Goal: Task Accomplishment & Management: Manage account settings

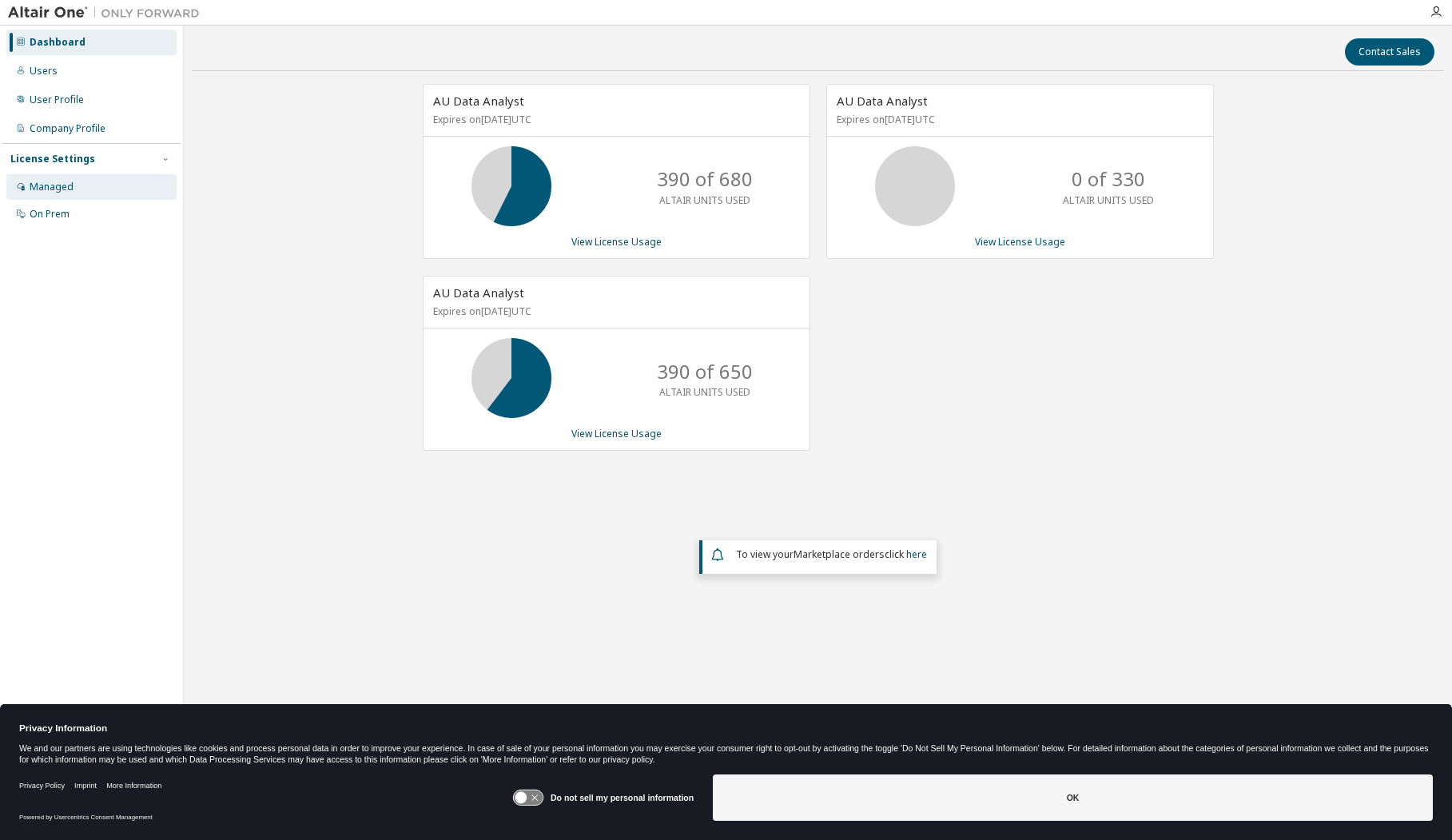
click at [58, 192] on div "Managed" at bounding box center [51, 187] width 44 height 13
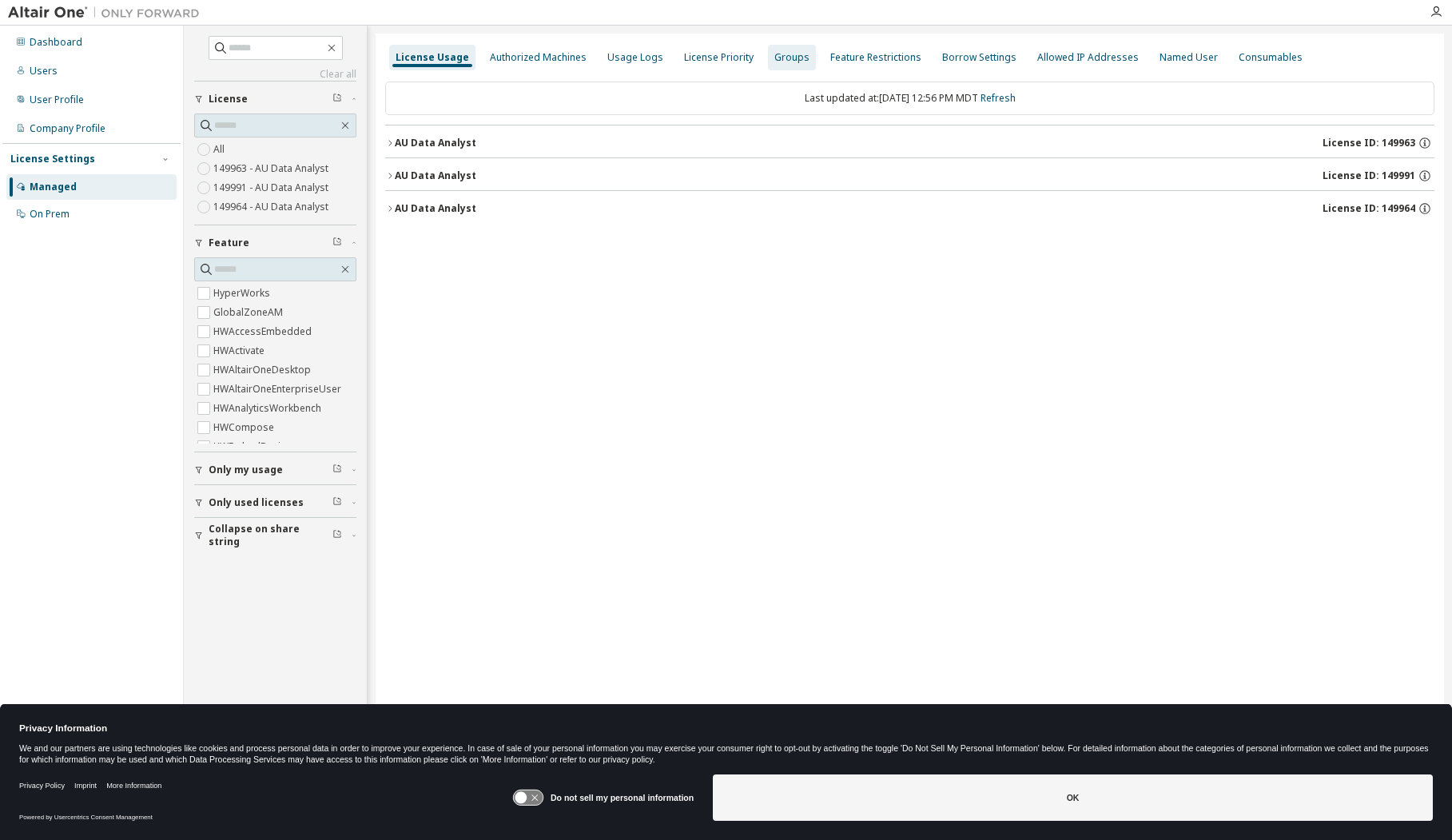
click at [776, 63] on div "Groups" at bounding box center [792, 58] width 36 height 13
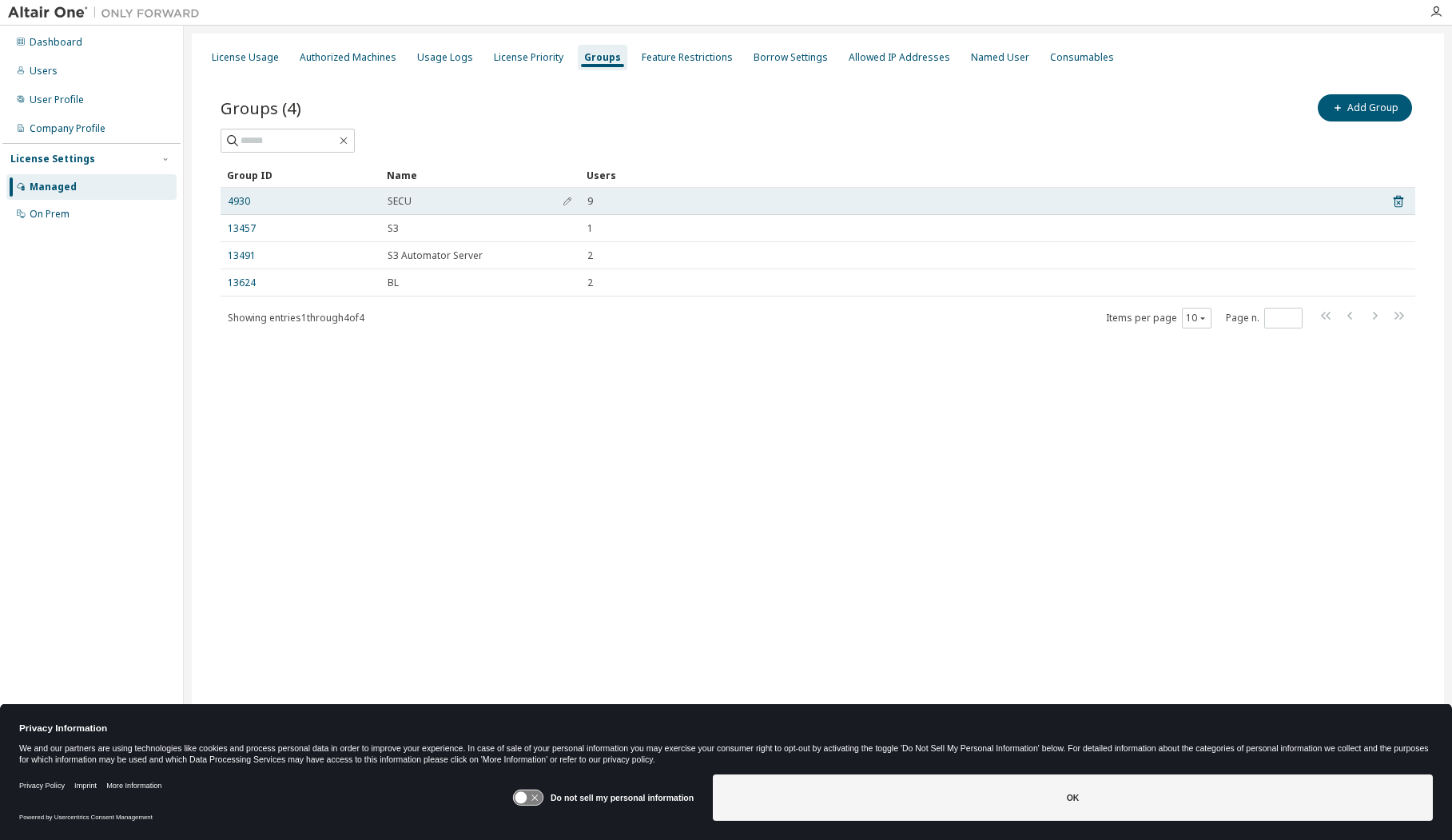
click at [397, 204] on span "SECU" at bounding box center [399, 202] width 24 height 13
click at [547, 200] on div "SECU" at bounding box center [479, 202] width 185 height 13
click at [563, 198] on icon "button" at bounding box center [567, 201] width 10 height 10
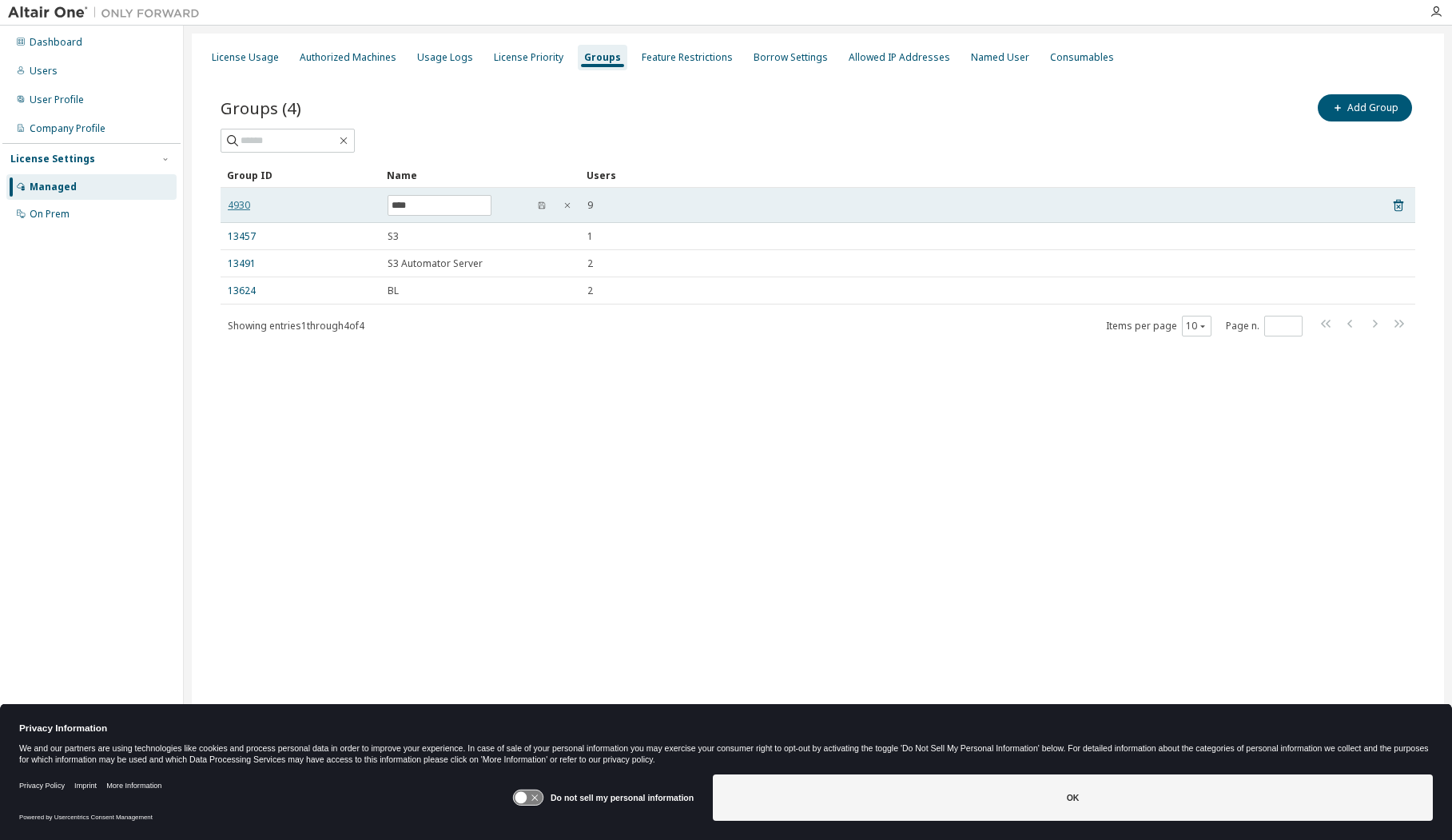
click at [244, 210] on link "4930" at bounding box center [238, 205] width 23 height 13
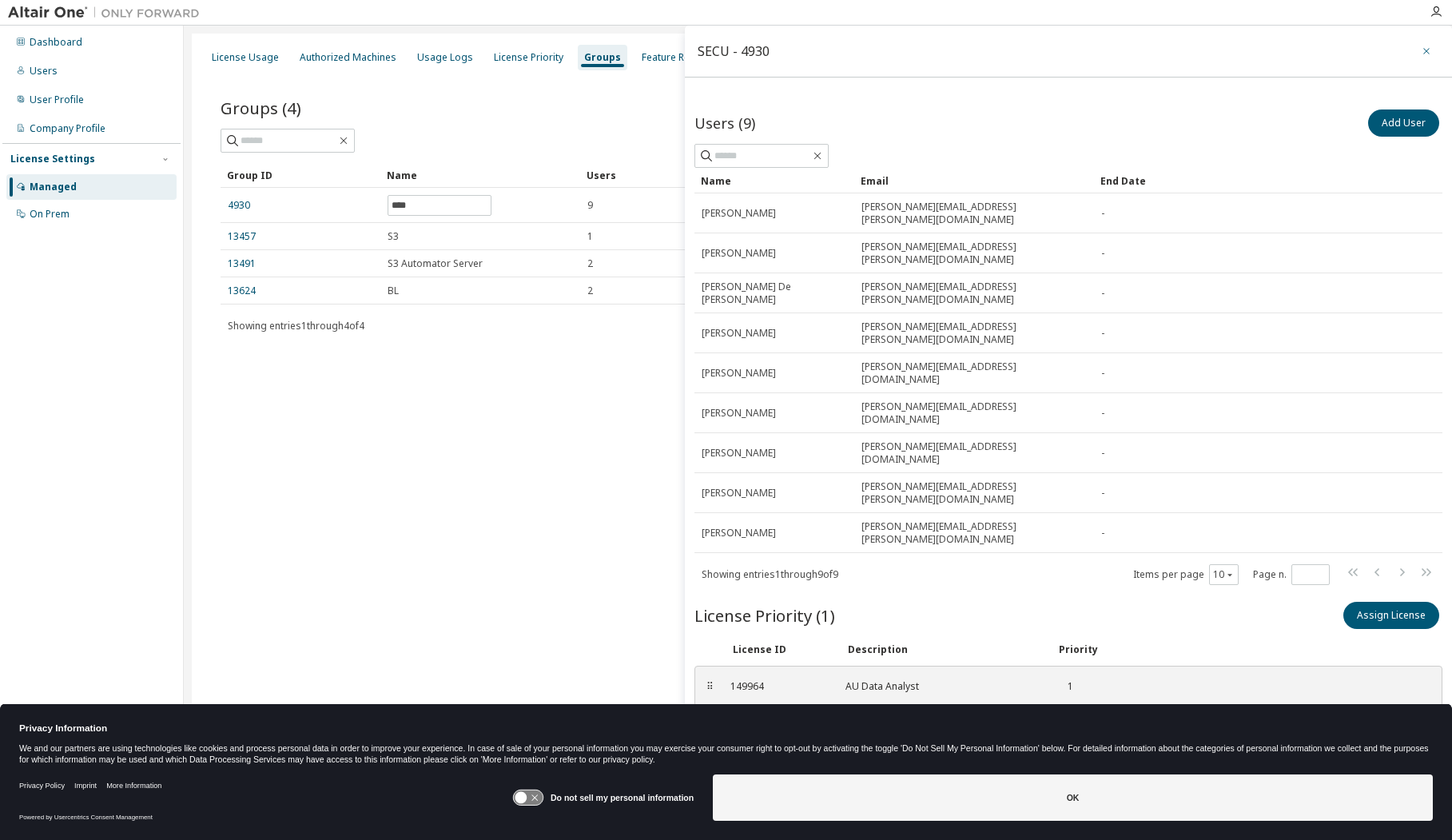
click at [1419, 53] on button "button" at bounding box center [1426, 51] width 26 height 26
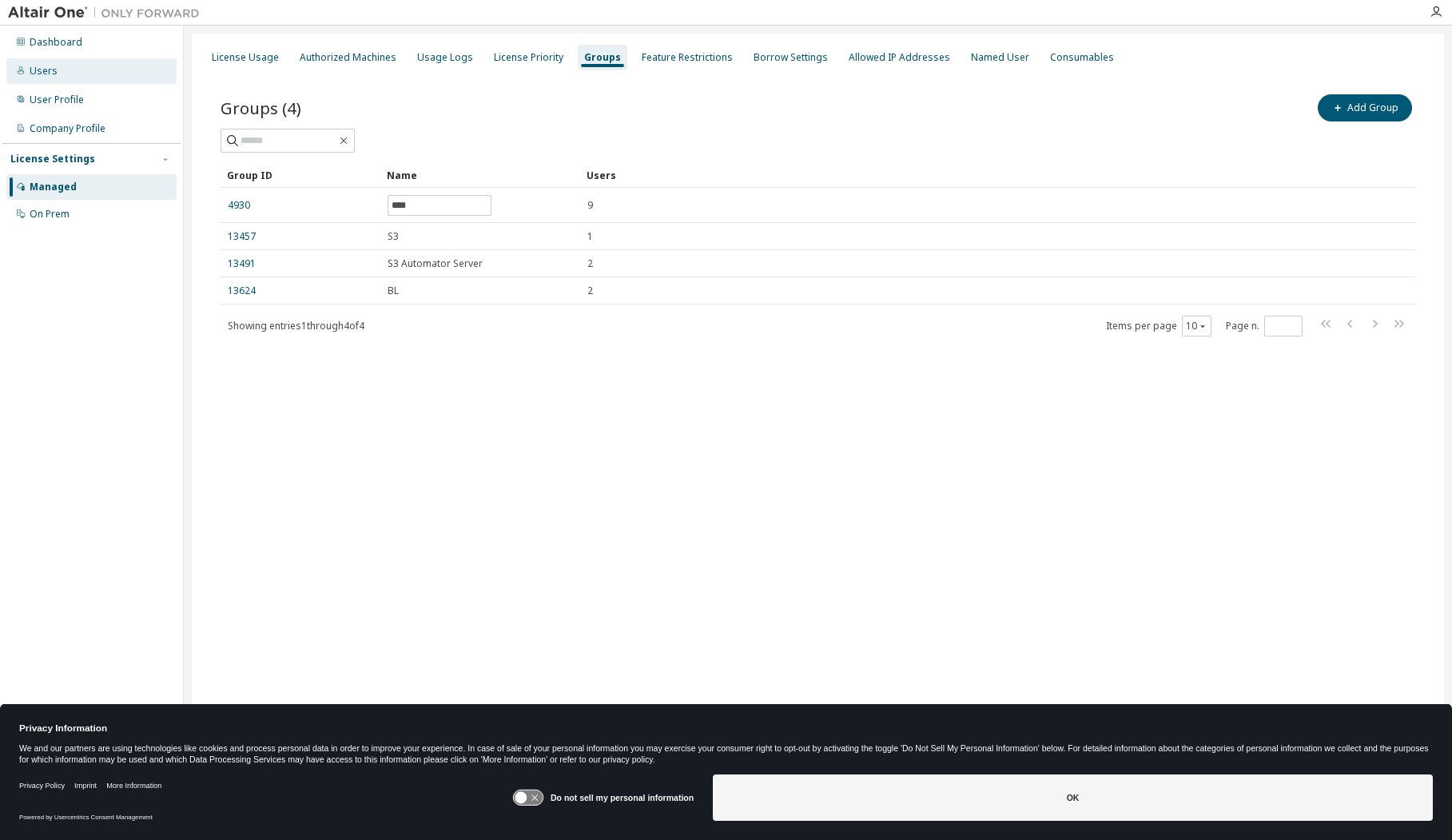
click at [60, 68] on div "Users" at bounding box center [91, 71] width 170 height 26
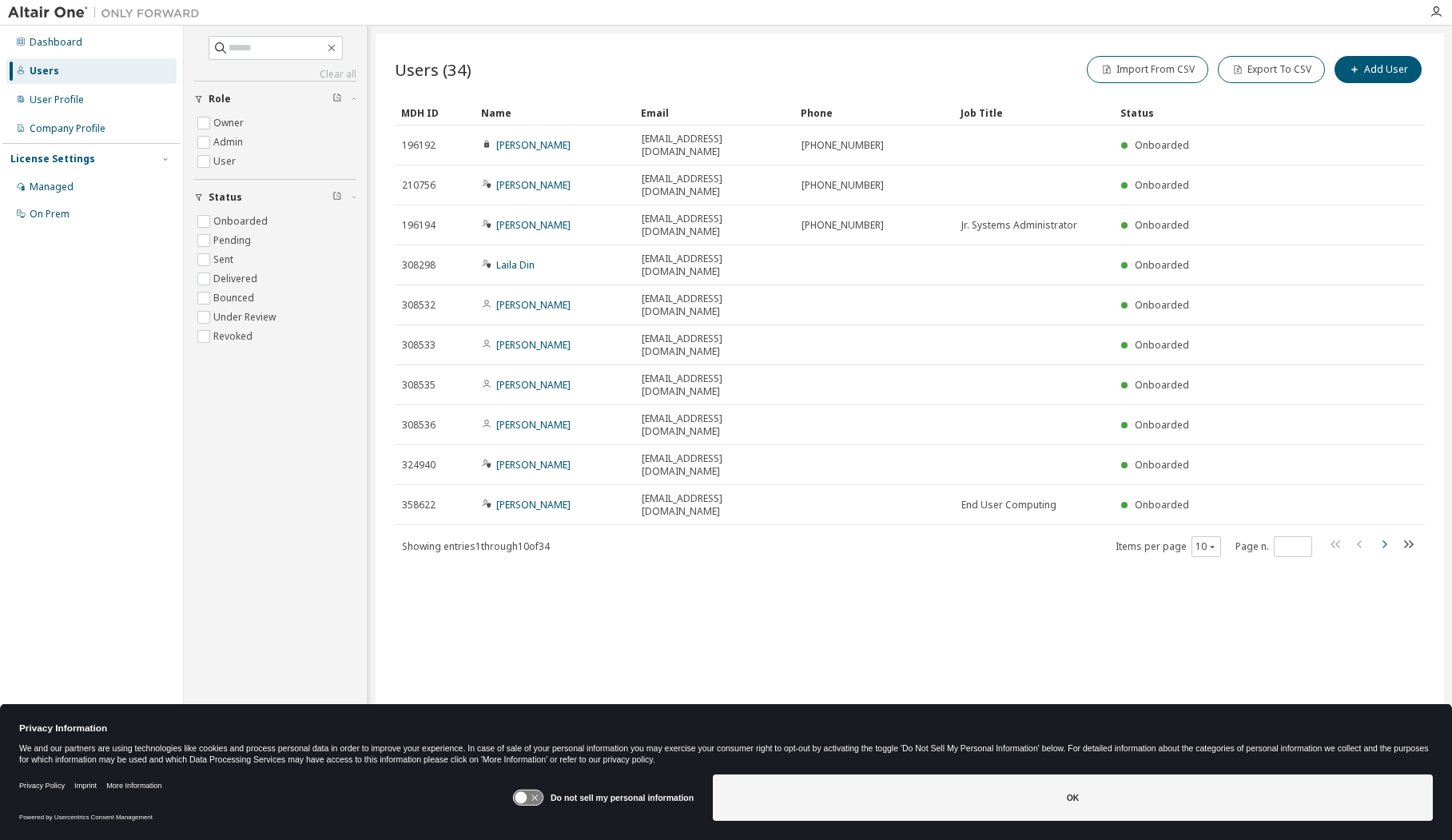
click at [1385, 534] on icon "button" at bounding box center [1384, 543] width 19 height 19
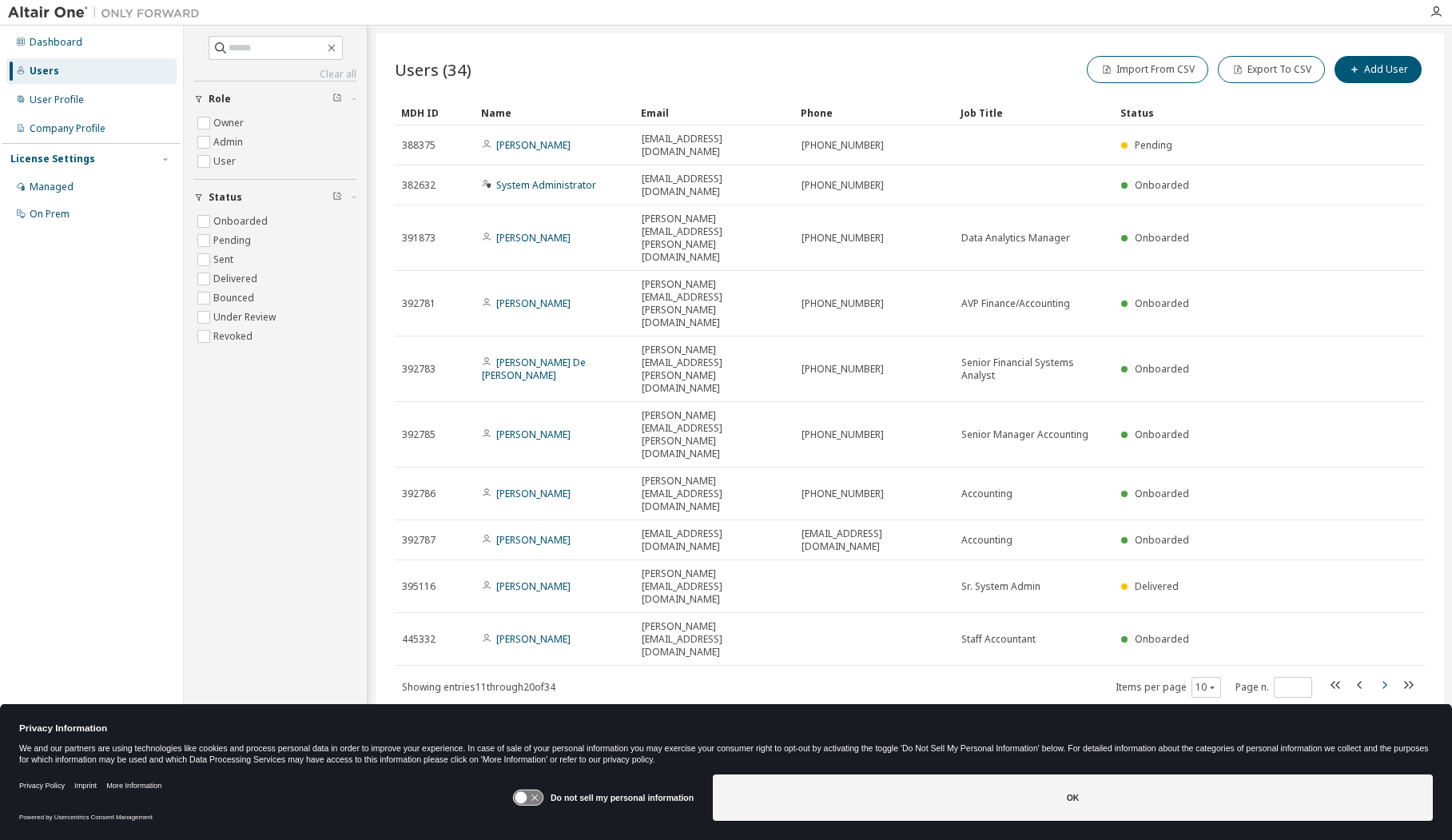
click at [1385, 675] on icon "button" at bounding box center [1384, 684] width 19 height 19
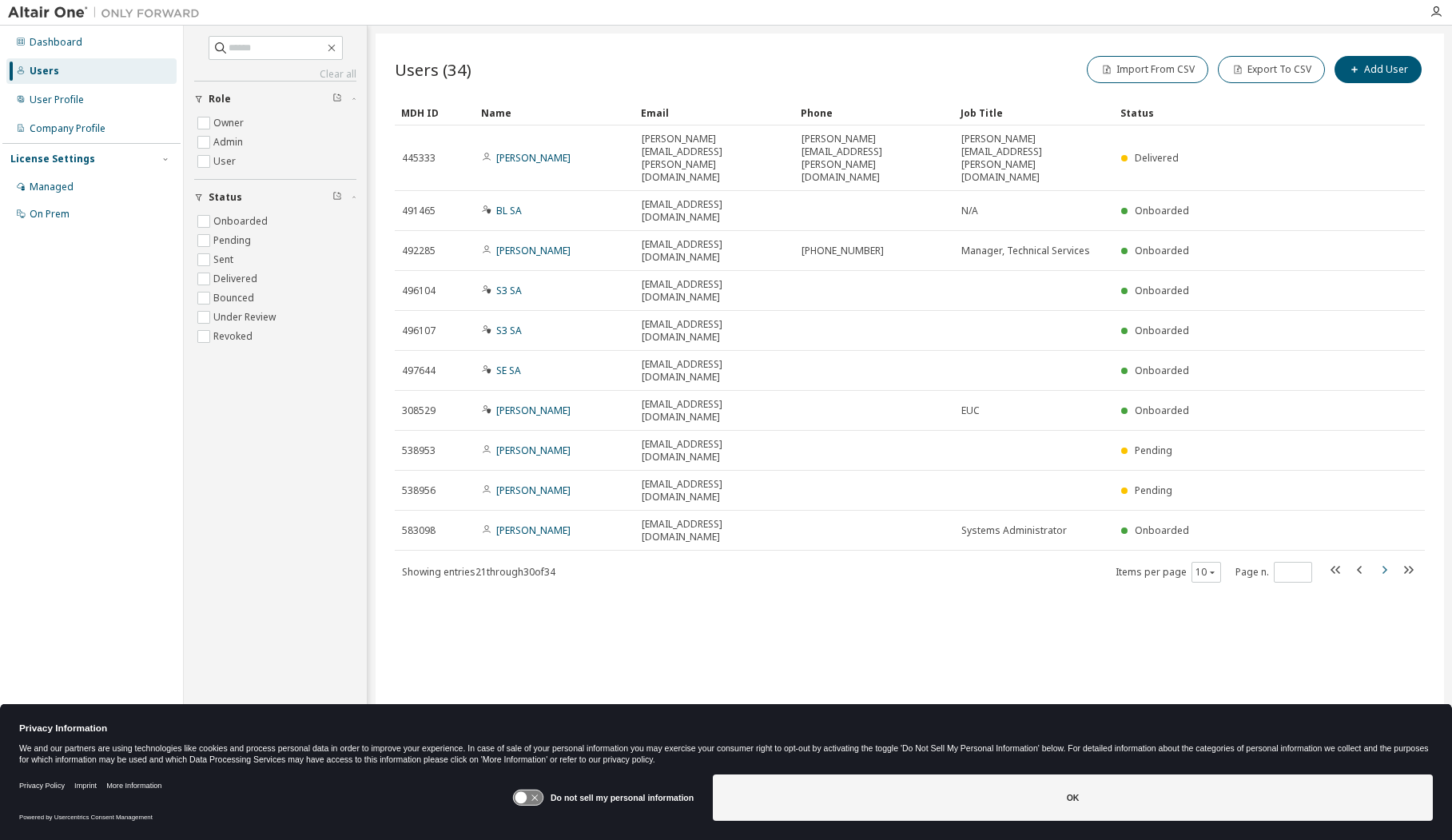
click at [1385, 560] on icon "button" at bounding box center [1384, 569] width 19 height 19
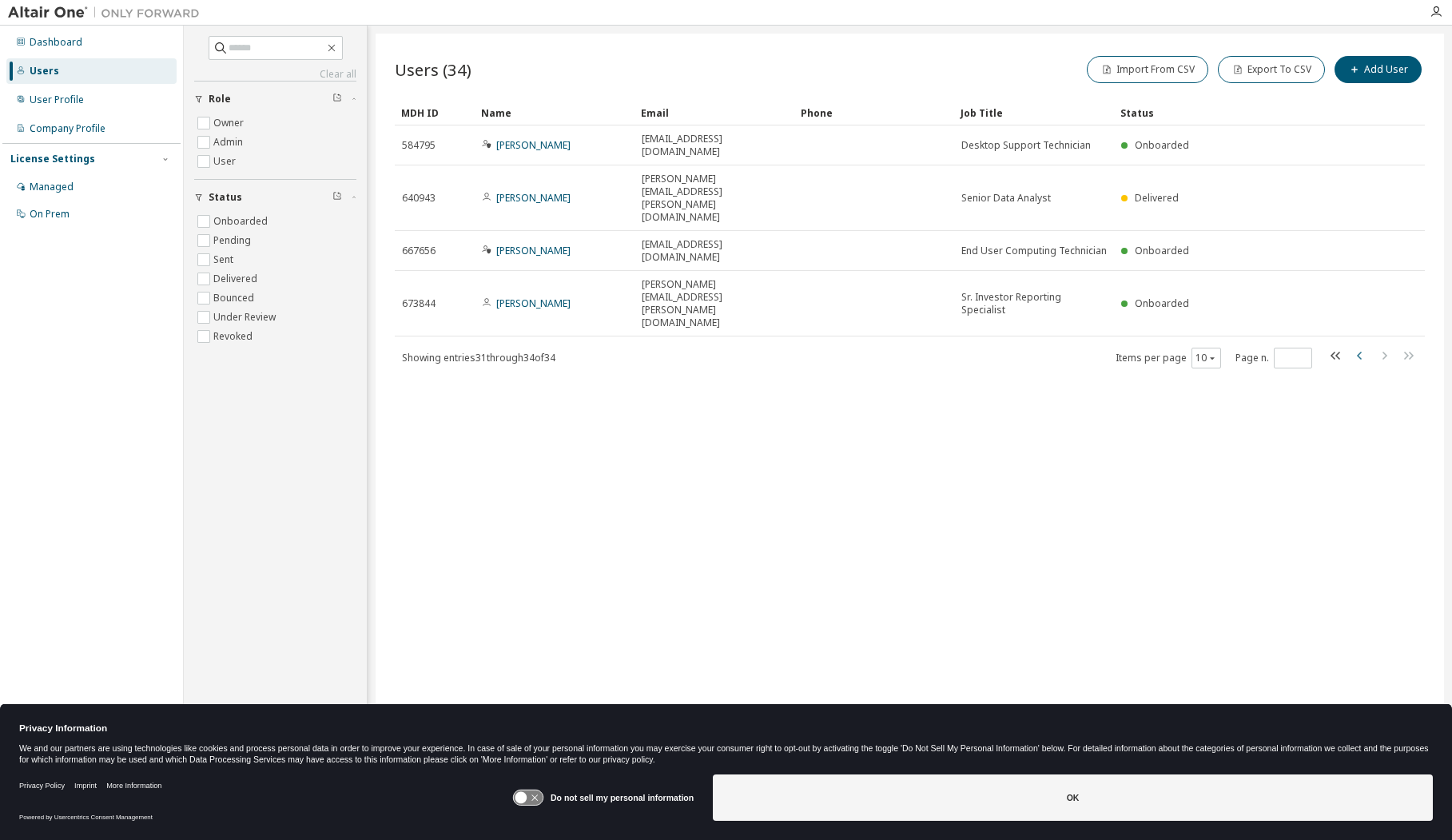
click at [1356, 346] on icon "button" at bounding box center [1360, 355] width 19 height 19
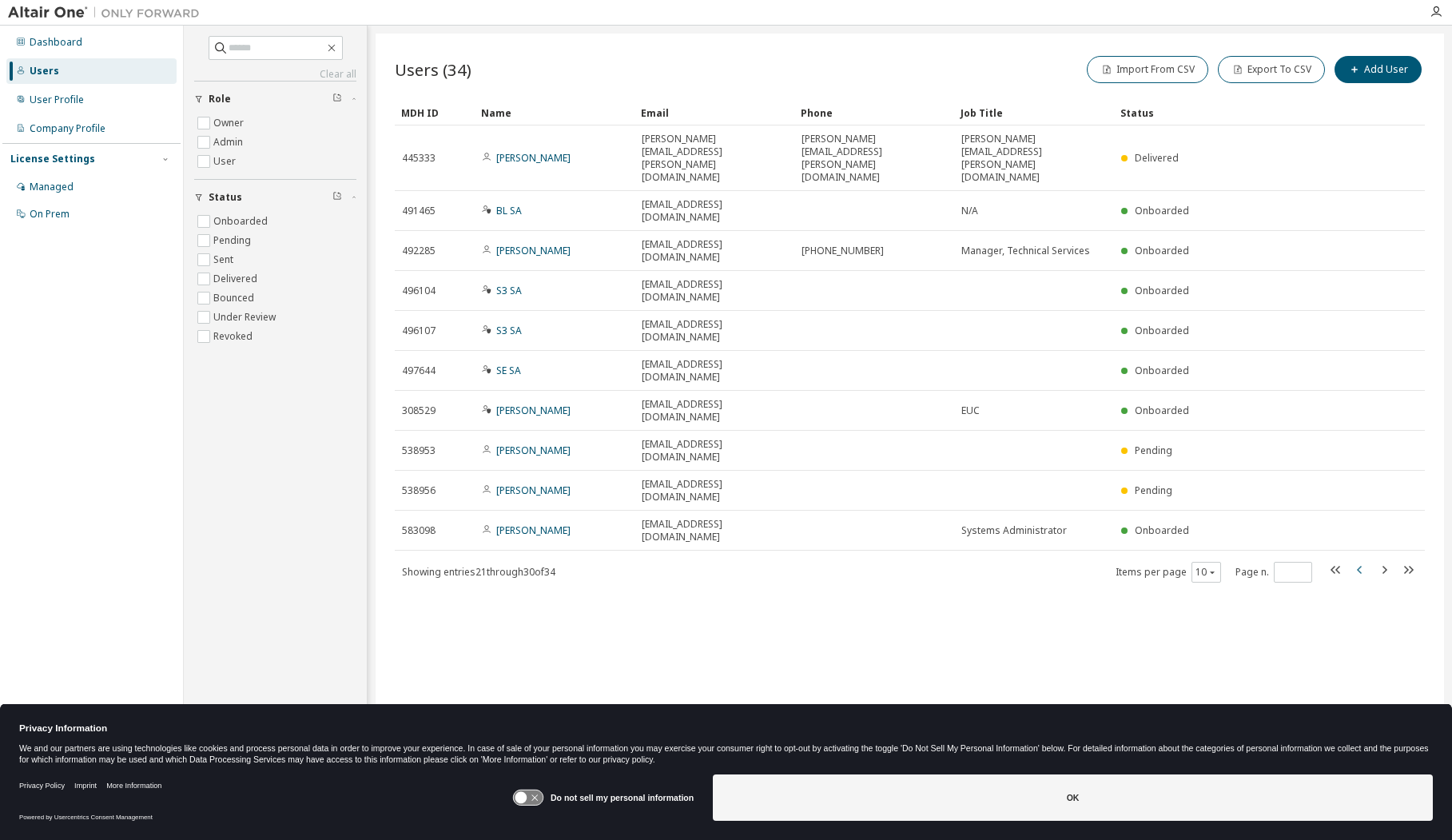
click at [1356, 310] on tr "496107 S3 SA [EMAIL_ADDRESS][DOMAIN_NAME] Onboarded" at bounding box center [910, 331] width 1030 height 40
click at [1205, 566] on button "10" at bounding box center [1206, 572] width 22 height 13
click at [1206, 504] on div "50" at bounding box center [1256, 498] width 128 height 19
type input "*"
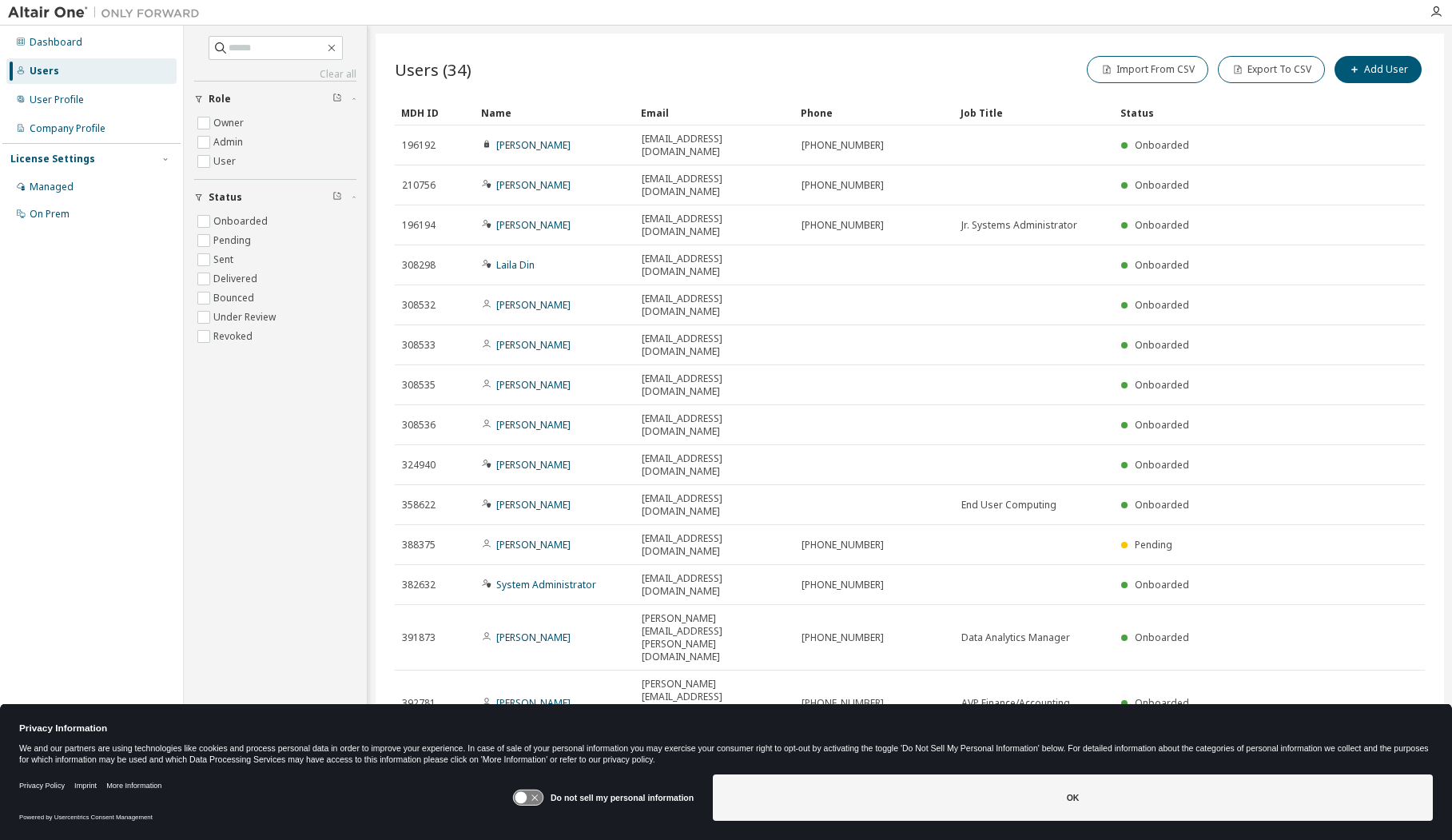
click at [518, 115] on div "Name" at bounding box center [554, 112] width 147 height 26
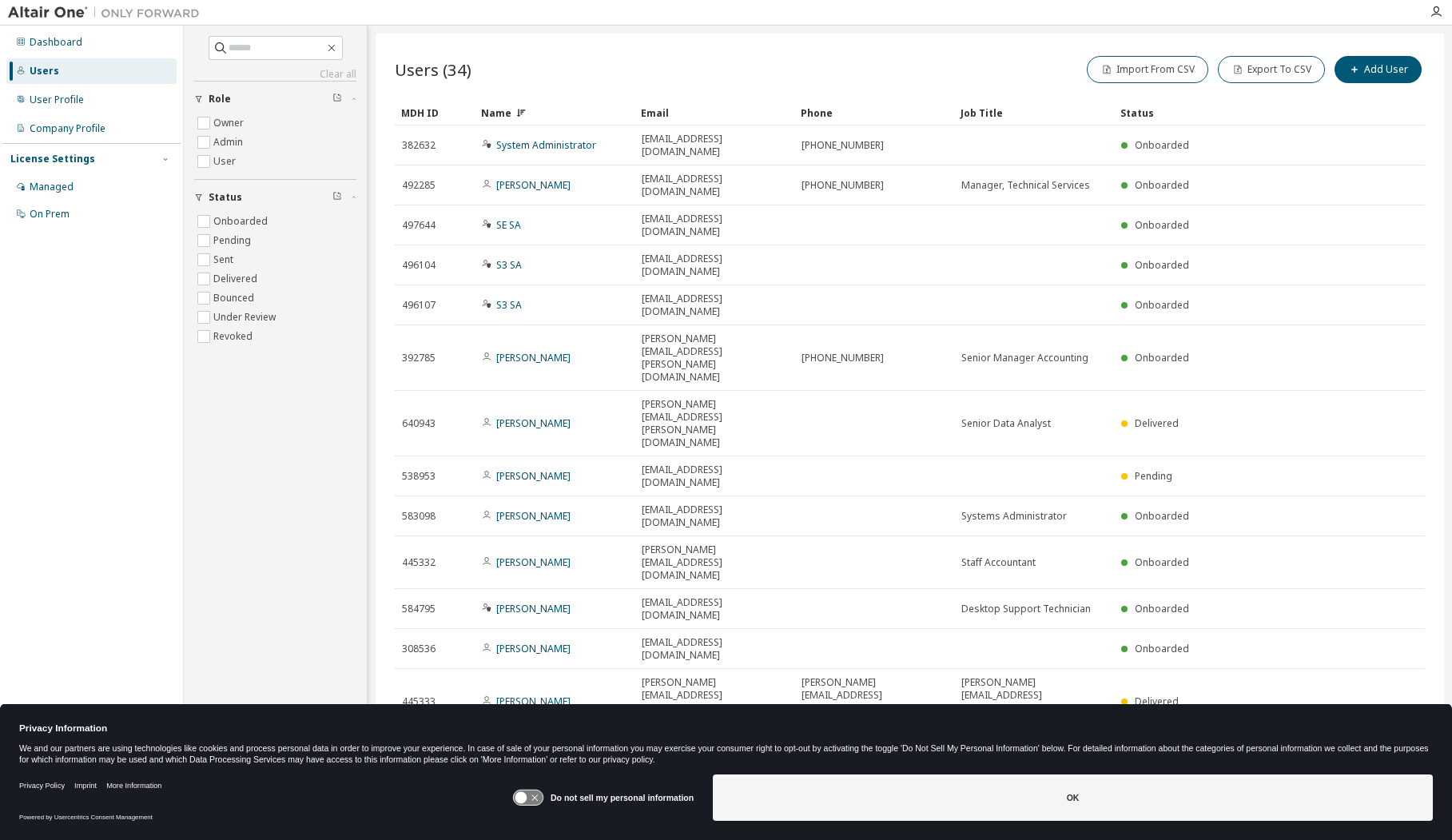
click at [507, 110] on div "Name" at bounding box center [554, 112] width 147 height 26
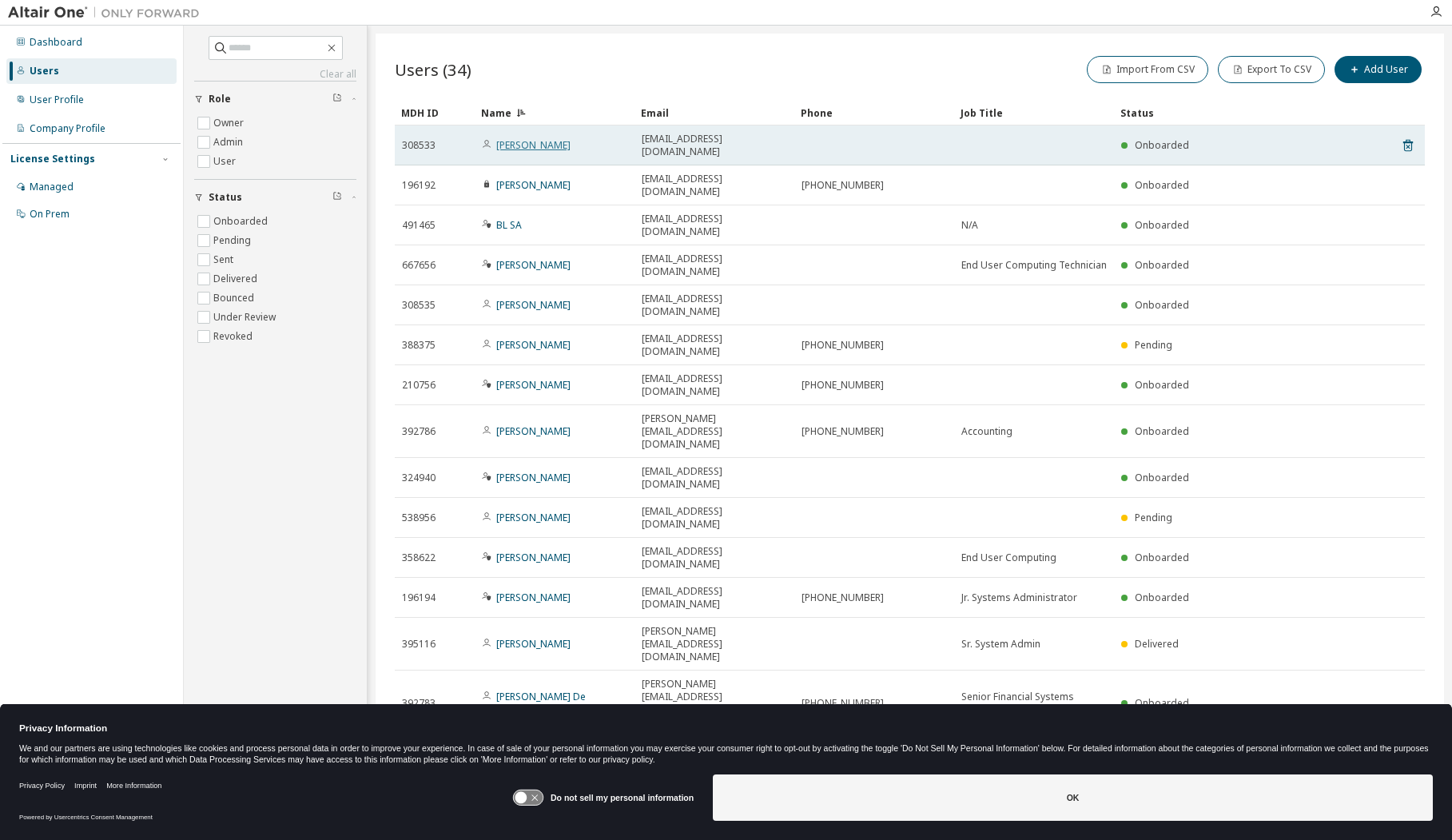
click at [516, 142] on link "[PERSON_NAME]" at bounding box center [532, 144] width 74 height 14
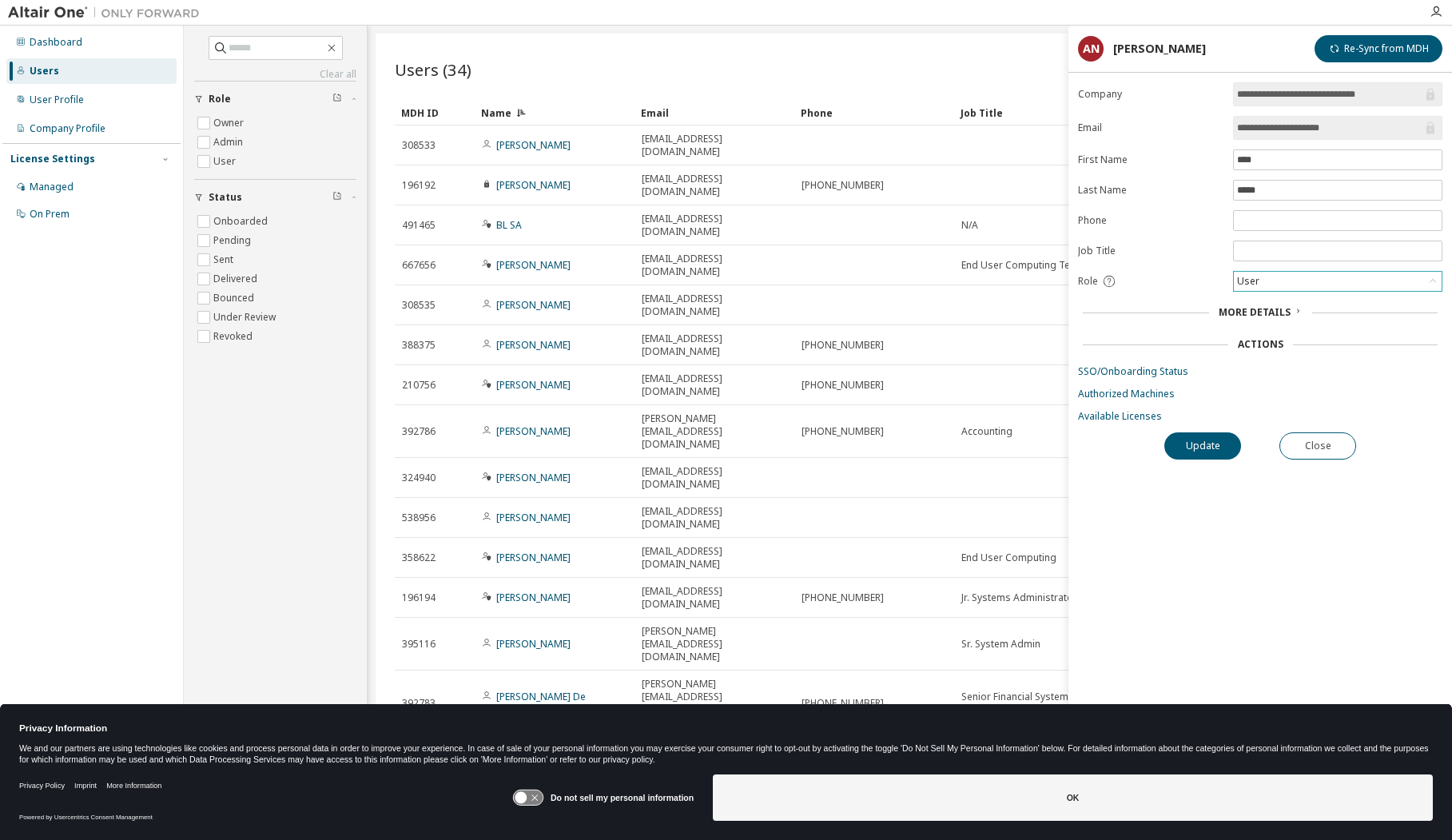
click at [1276, 279] on div "User" at bounding box center [1338, 281] width 208 height 19
click at [1271, 305] on li "Admin" at bounding box center [1337, 301] width 205 height 21
click at [1263, 316] on span "More Details" at bounding box center [1254, 311] width 72 height 14
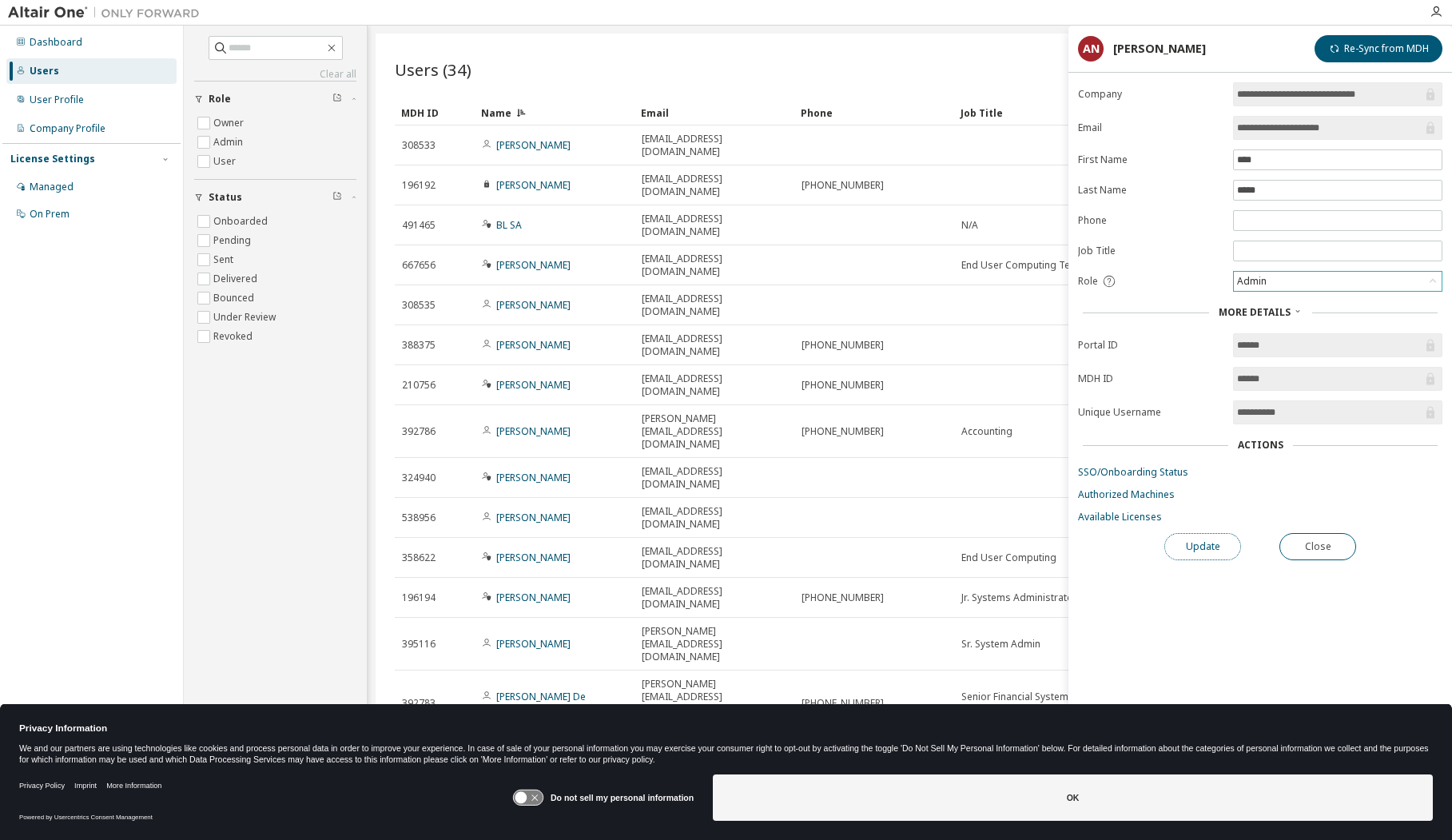
click at [1207, 544] on button "Update" at bounding box center [1203, 547] width 77 height 27
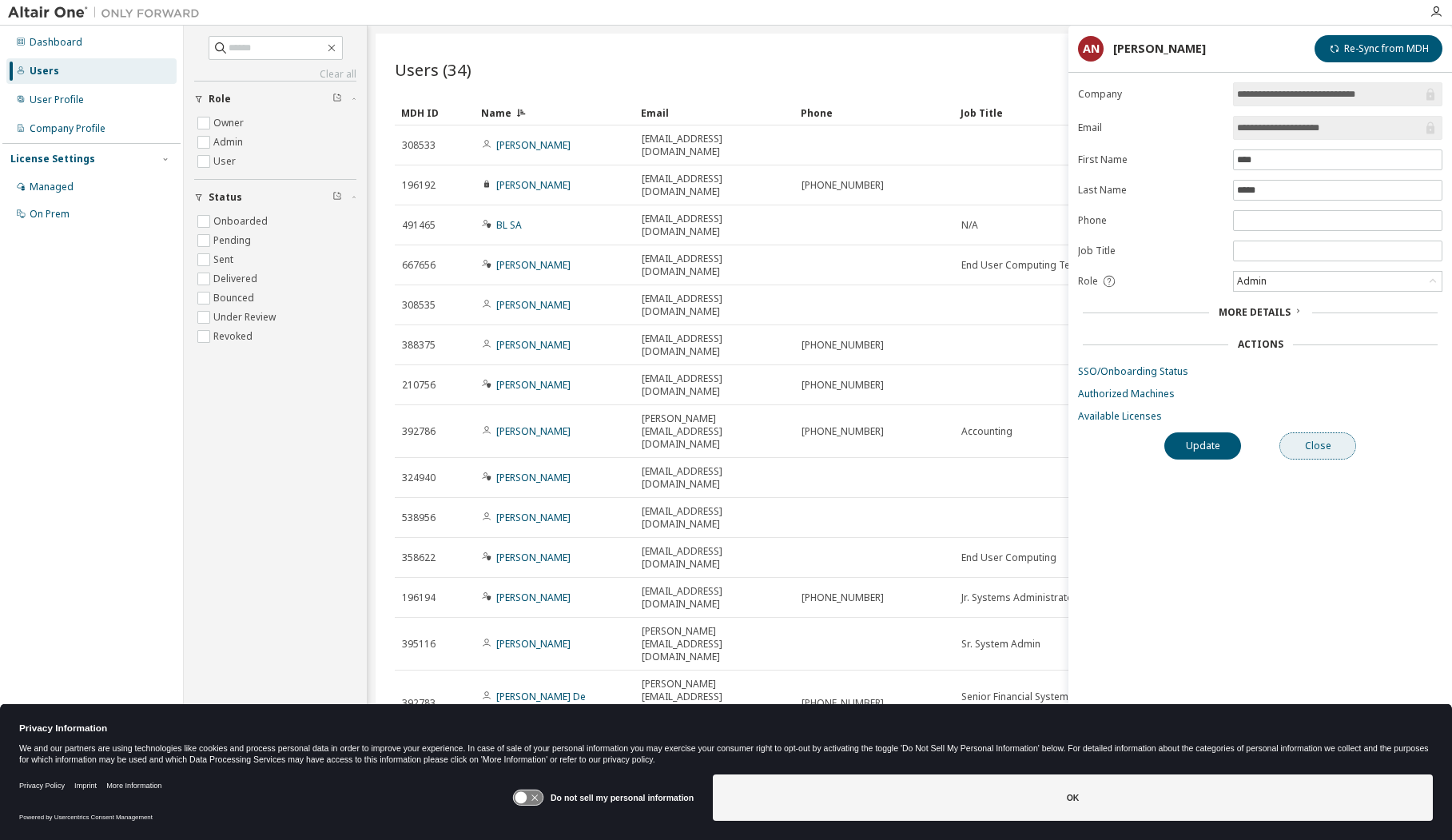
click at [1289, 446] on button "Close" at bounding box center [1318, 446] width 77 height 27
